Goal: Information Seeking & Learning: Find contact information

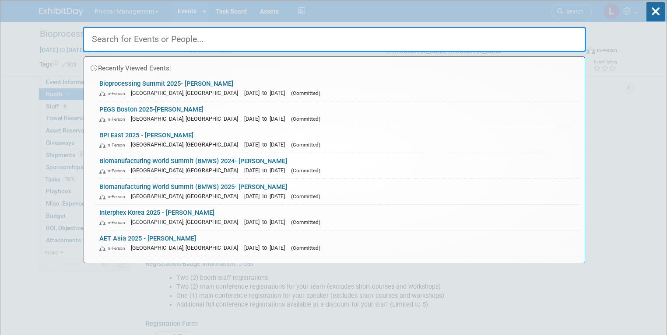
select select "Yes"
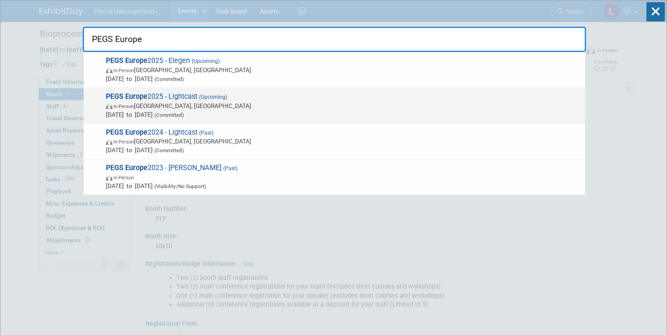
type input "PEGS Europe"
click at [172, 103] on span "In-Person Lisboa, Portugal" at bounding box center [343, 106] width 475 height 9
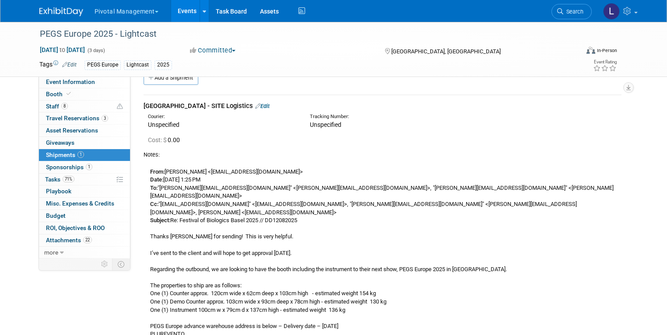
drag, startPoint x: 669, startPoint y: 50, endPoint x: 636, endPoint y: 45, distance: 32.8
click at [667, 57] on html "Pivotal Management Choose Workspace: Pivotal Management Watchmaker Genomics Eve…" at bounding box center [333, 150] width 667 height 335
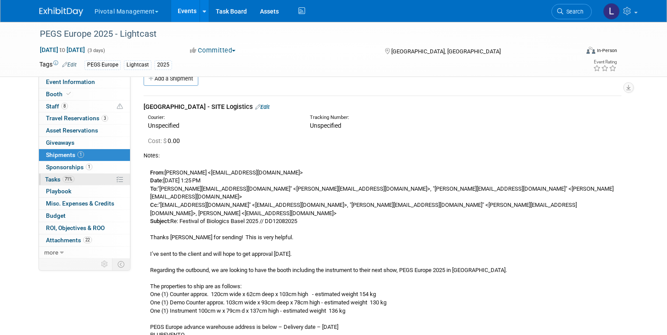
click at [45, 176] on span "Tasks 71%" at bounding box center [59, 179] width 29 height 7
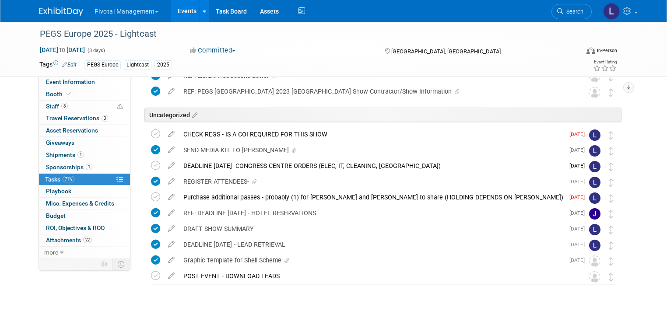
scroll to position [96, 0]
click at [152, 133] on icon at bounding box center [155, 133] width 9 height 9
click at [151, 165] on icon at bounding box center [155, 165] width 9 height 9
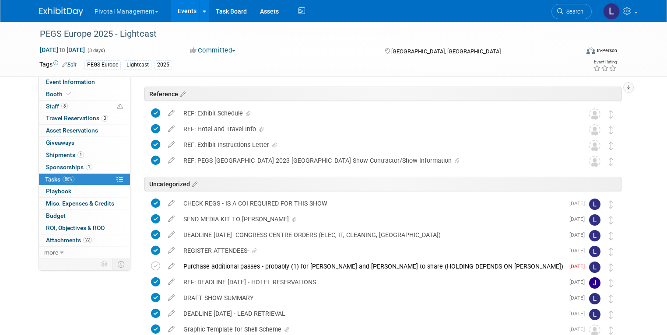
scroll to position [25, 0]
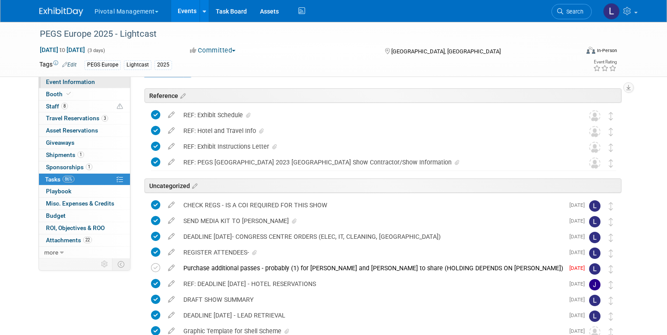
click at [58, 82] on span "Event Information" at bounding box center [70, 81] width 49 height 7
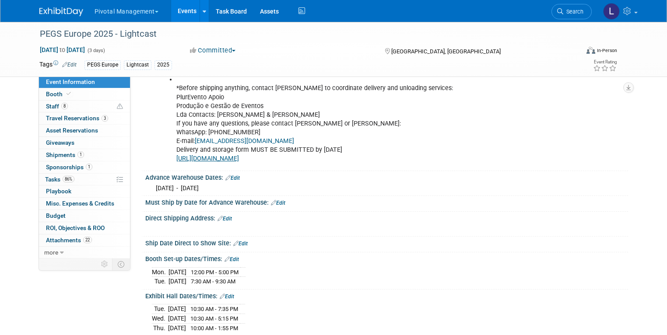
scroll to position [1512, 0]
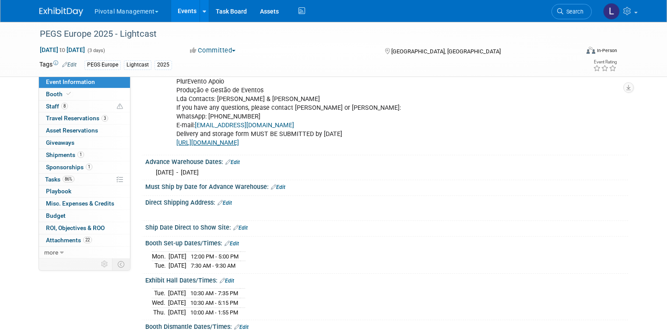
drag, startPoint x: 170, startPoint y: 120, endPoint x: 329, endPoint y: 140, distance: 159.7
drag, startPoint x: 317, startPoint y: 134, endPoint x: 163, endPoint y: 125, distance: 154.4
click at [163, 125] on ul "This amount may be adjusted based on the list provided by the client (dimension…" at bounding box center [344, 90] width 370 height 114
copy li "Delivery and storage form MUST BE SUBMITTED by October 10 https://forms.cloud.m…"
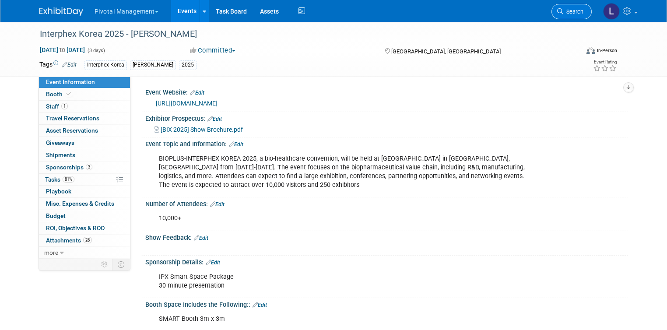
click at [583, 11] on span "Search" at bounding box center [573, 11] width 20 height 7
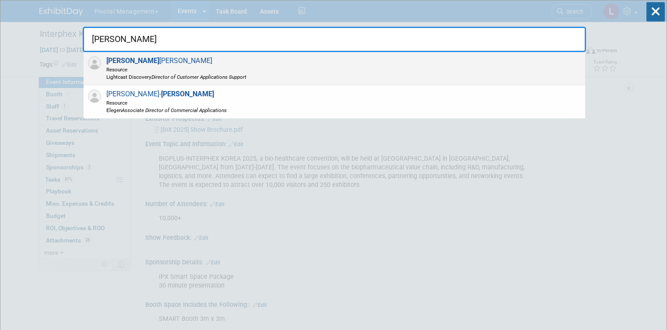
click at [127, 61] on span "Simon Margerison Resource Lightcast Discovery Director of Customer Applications…" at bounding box center [175, 68] width 143 height 24
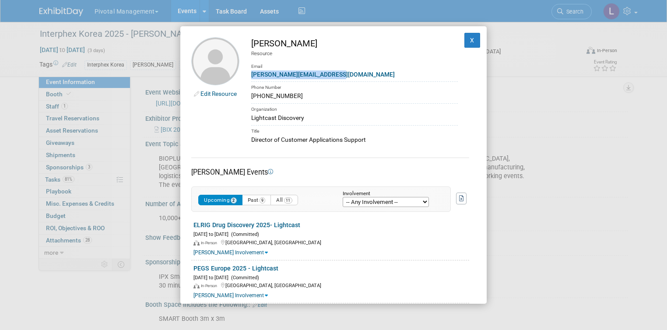
drag, startPoint x: 342, startPoint y: 73, endPoint x: 241, endPoint y: 70, distance: 101.2
click at [241, 70] on td "Simon Margerison Resource Email s.margerison@lightcastd.com Phone Number +44 77…" at bounding box center [348, 90] width 218 height 107
copy link "s.margerison@lightcastd.com"
click at [467, 39] on button "X" at bounding box center [473, 40] width 16 height 15
click at [467, 39] on div "Interphex Korea 2025 - Asimov" at bounding box center [302, 34] width 531 height 16
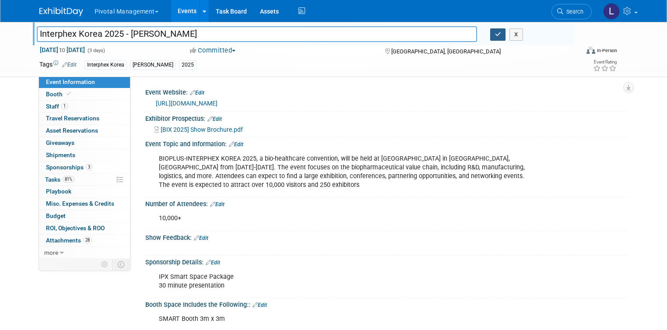
click at [504, 39] on button "button" at bounding box center [498, 34] width 16 height 12
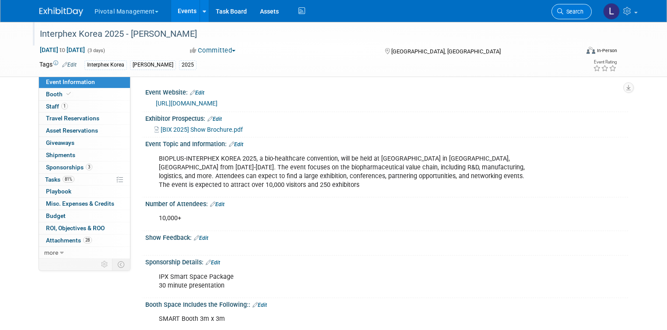
click at [563, 11] on icon at bounding box center [560, 11] width 6 height 6
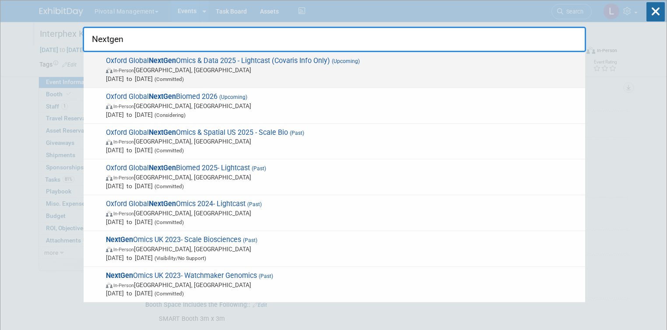
type input "Nextgen"
click at [155, 67] on span "In-Person England, United Kingdom" at bounding box center [343, 70] width 475 height 9
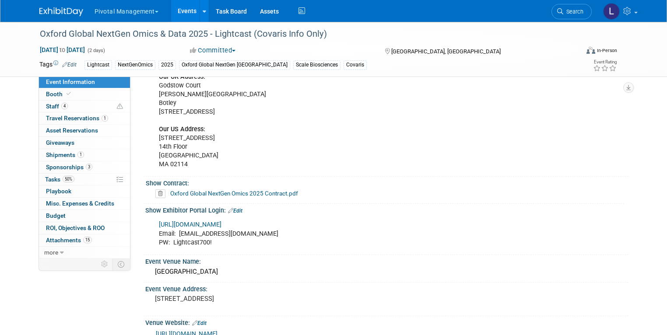
scroll to position [802, 0]
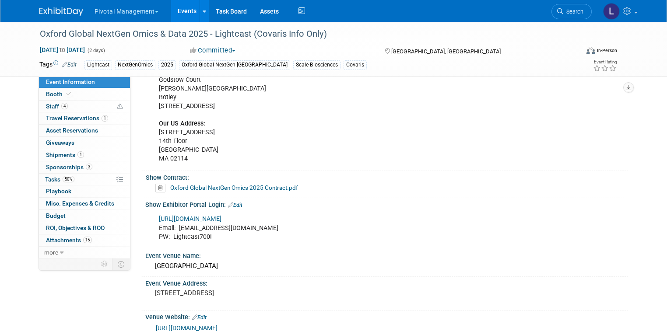
drag, startPoint x: 0, startPoint y: 0, endPoint x: 672, endPoint y: 185, distance: 697.1
click at [187, 215] on link "[URL][DOMAIN_NAME]" at bounding box center [190, 218] width 63 height 7
